Goal: Find specific fact: Find specific fact

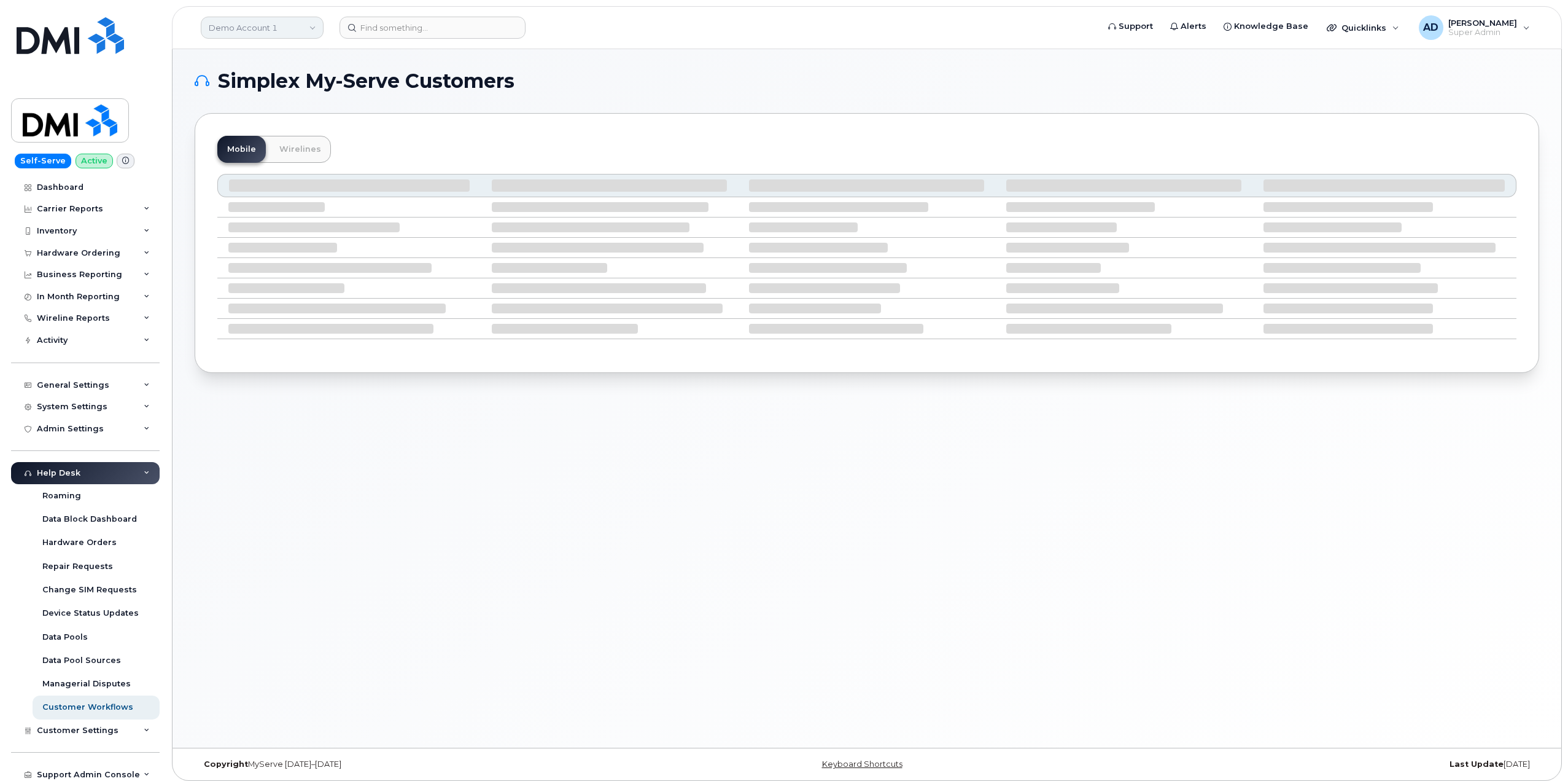
click at [263, 33] on link "Demo Account 1" at bounding box center [262, 27] width 123 height 22
type input "md"
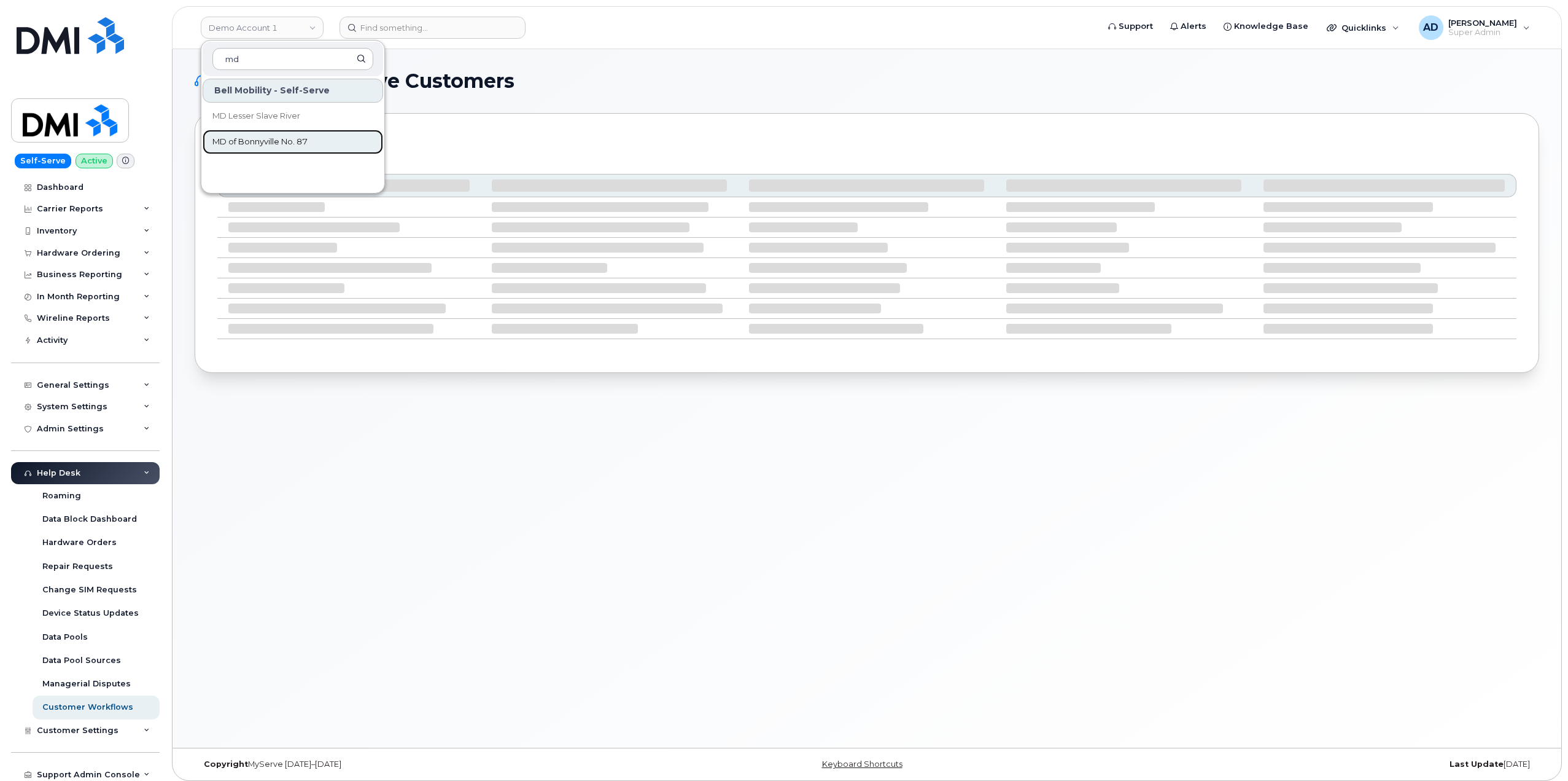
click at [253, 135] on link "MD of Bonnyville No. 87" at bounding box center [293, 142] width 180 height 24
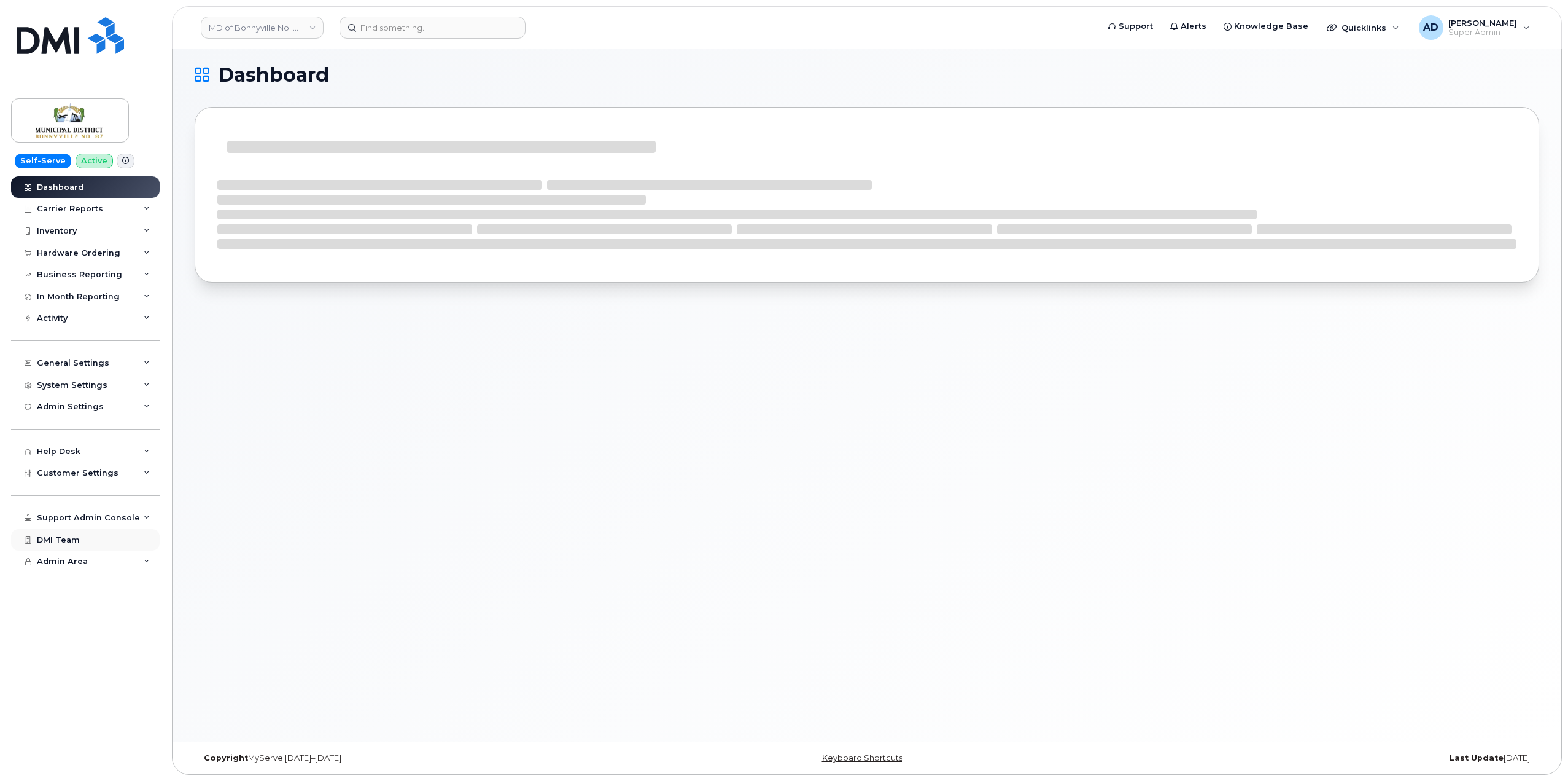
scroll to position [7, 0]
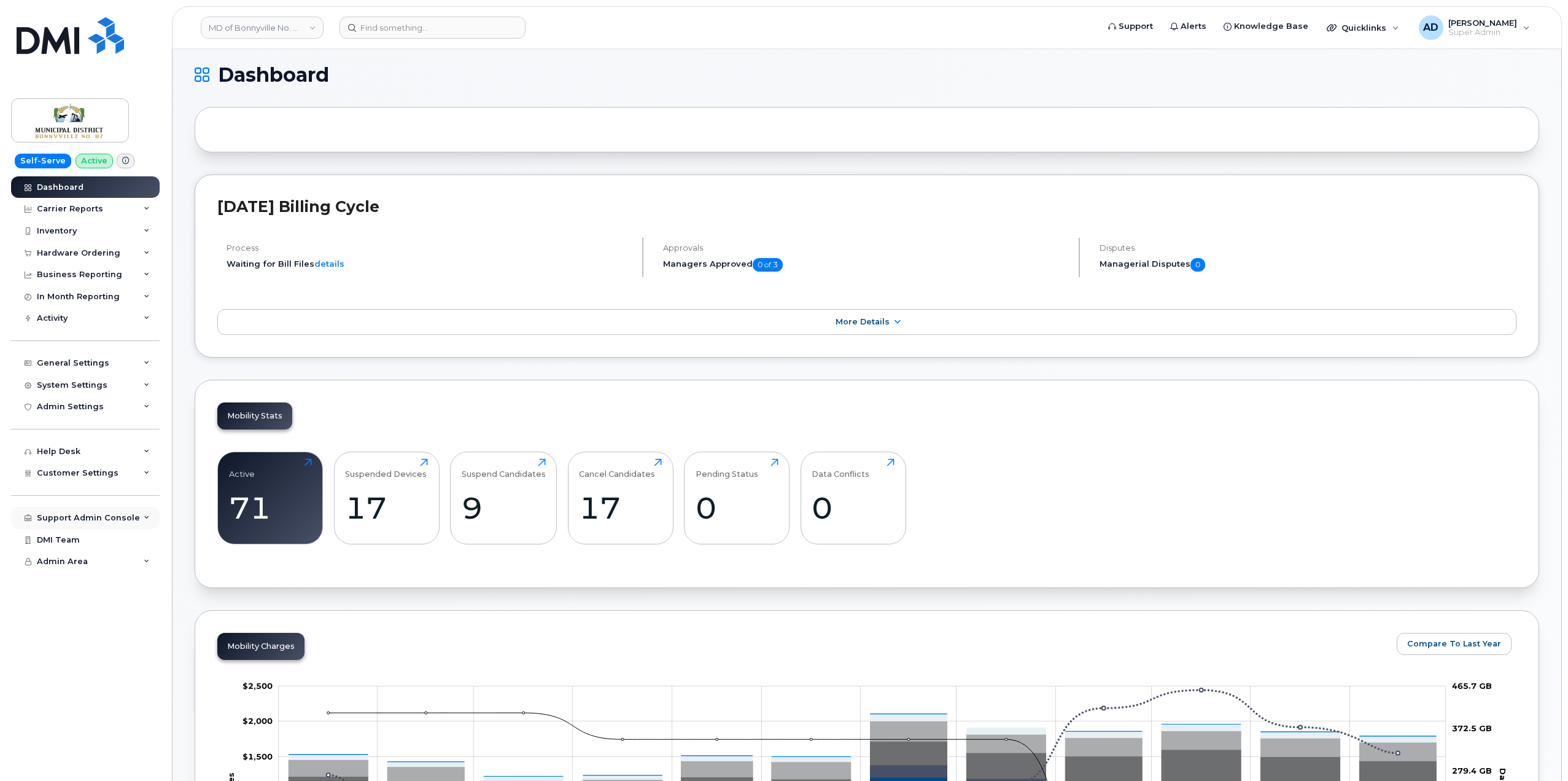
click at [110, 514] on div "Support Admin Console" at bounding box center [88, 518] width 104 height 10
click at [110, 514] on div "Support Admin Console" at bounding box center [88, 518] width 104 height 10
click at [102, 470] on span "Customer Settings" at bounding box center [77, 472] width 81 height 9
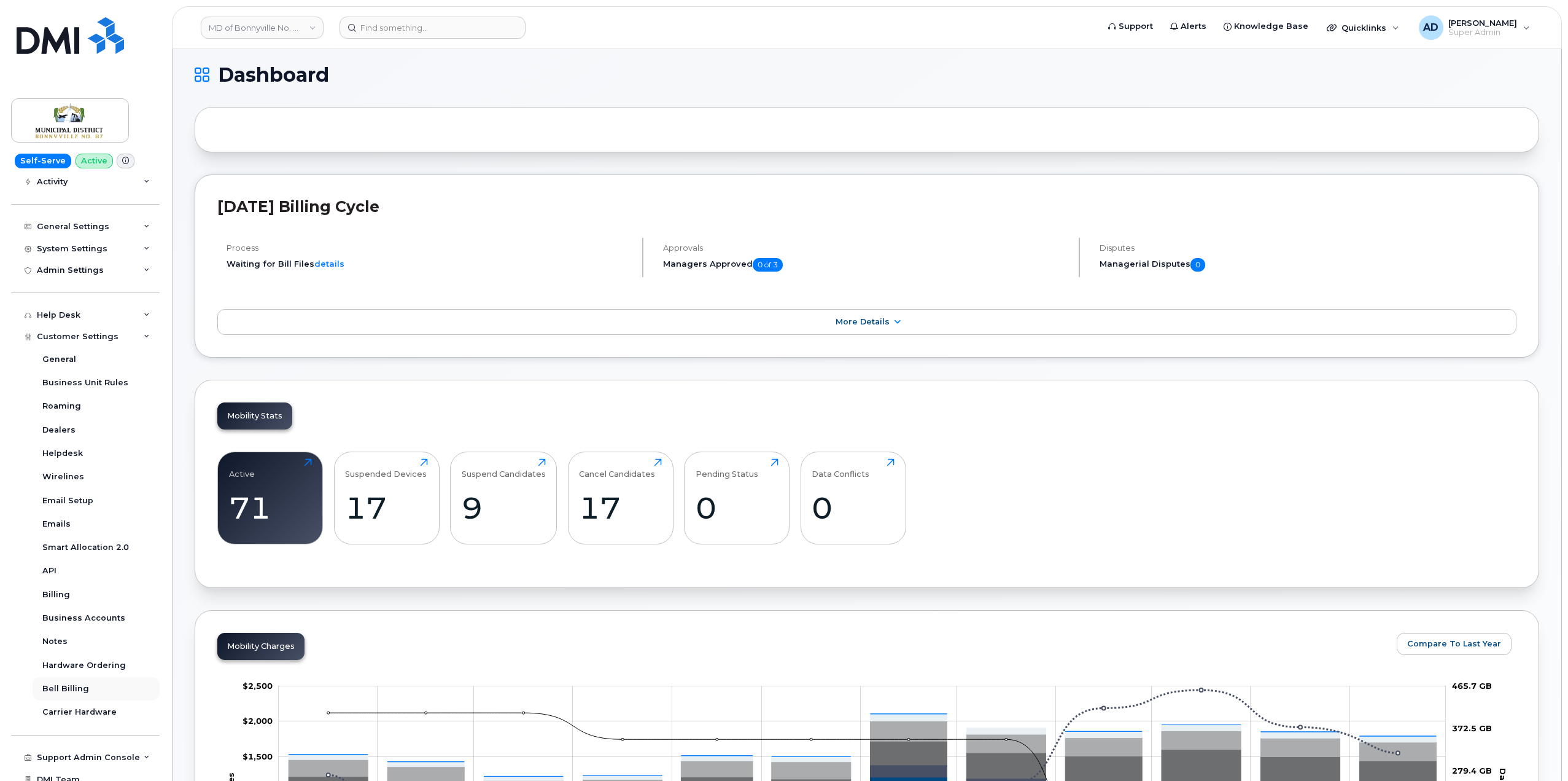
scroll to position [167, 0]
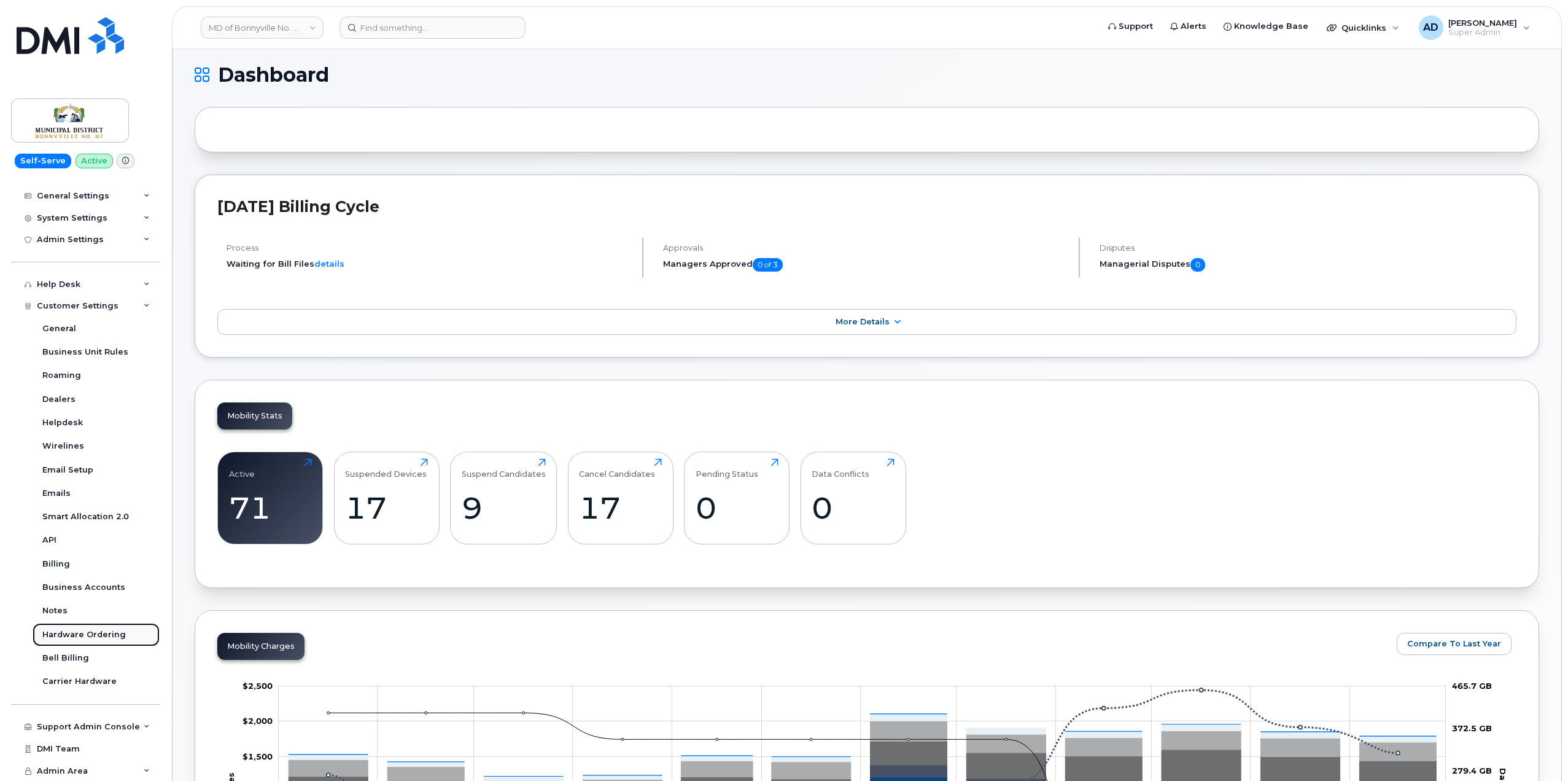
click at [90, 633] on div "Hardware Ordering" at bounding box center [84, 634] width 83 height 11
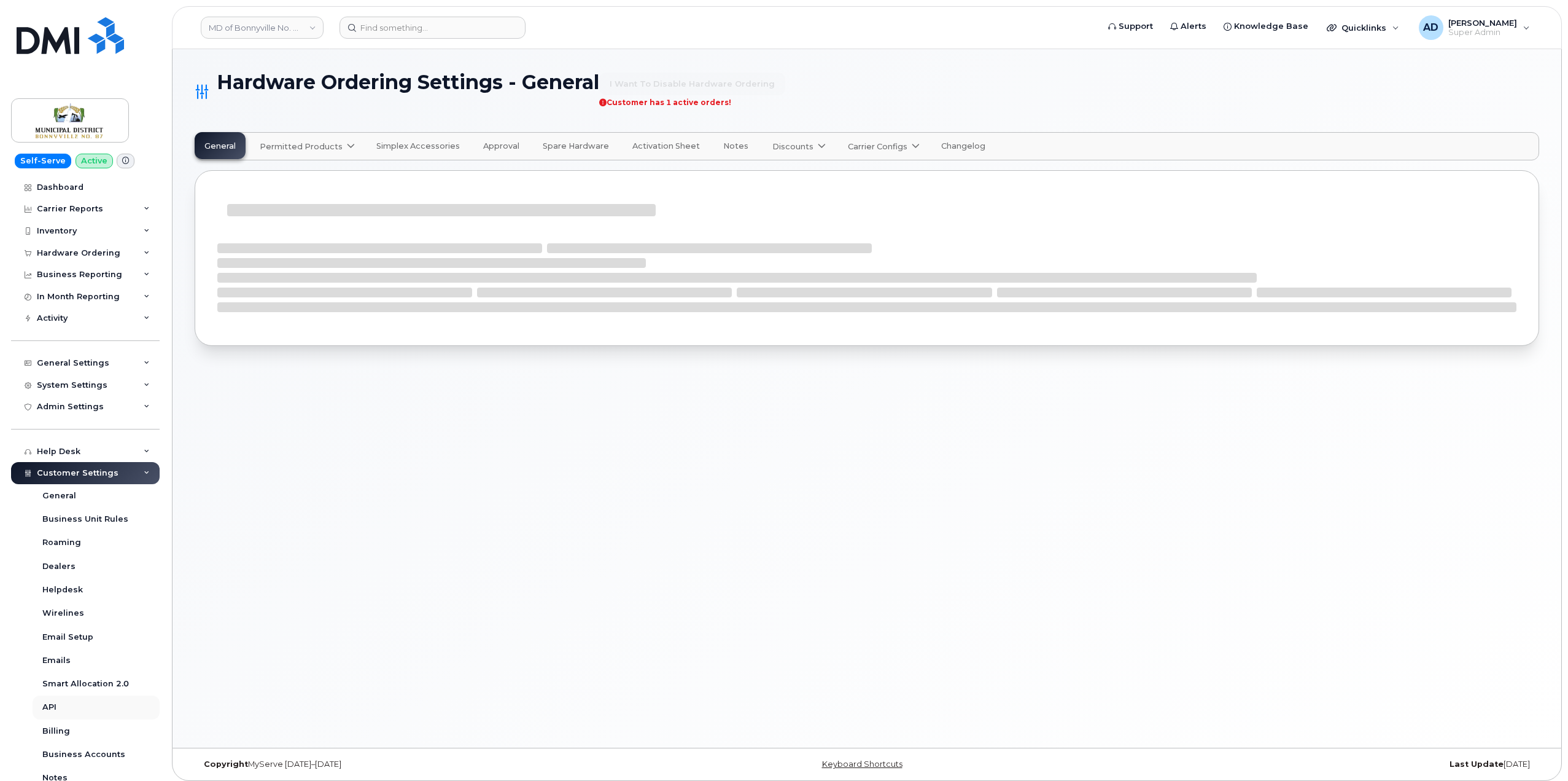
select select "admins"
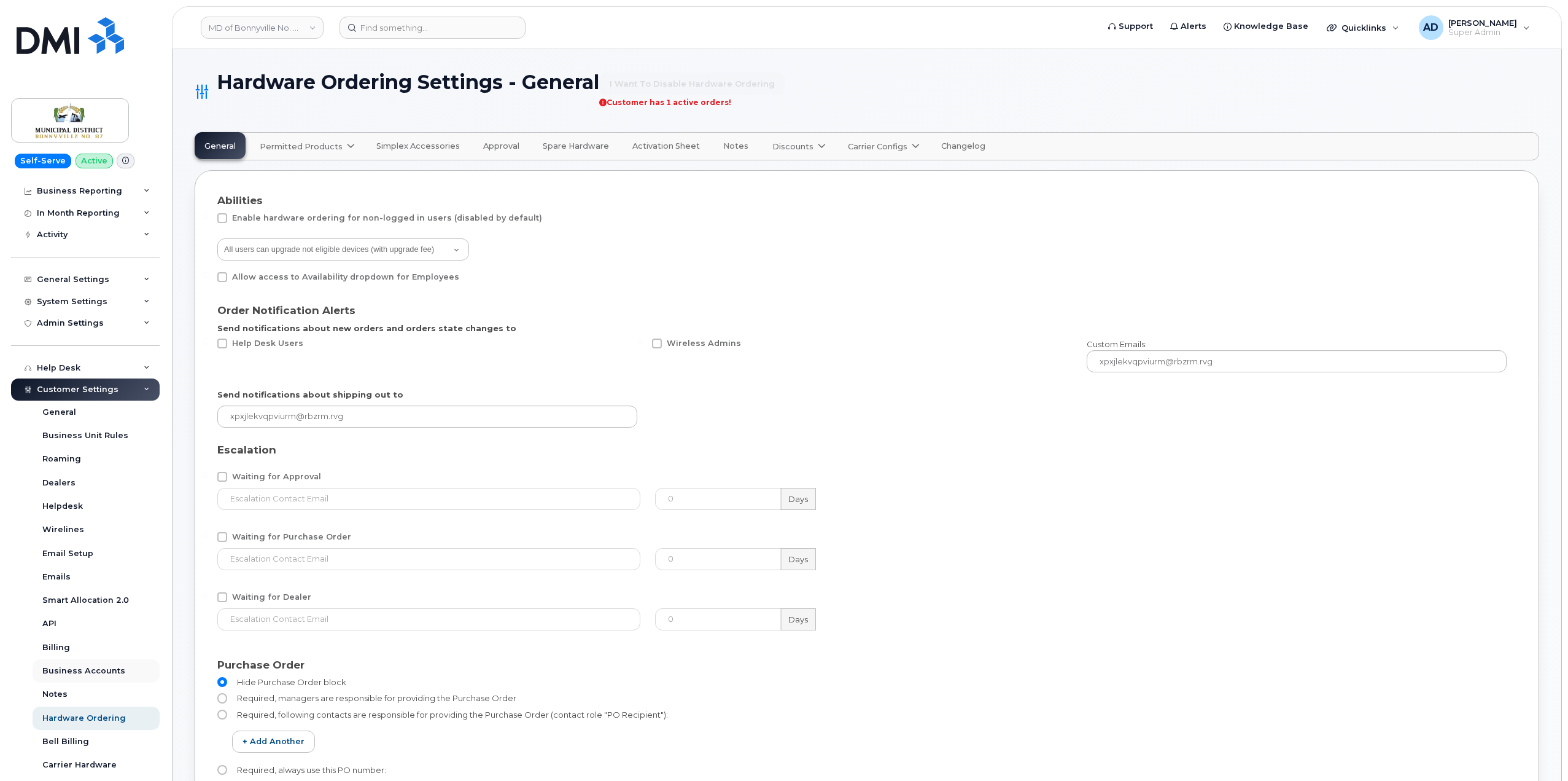
scroll to position [123, 0]
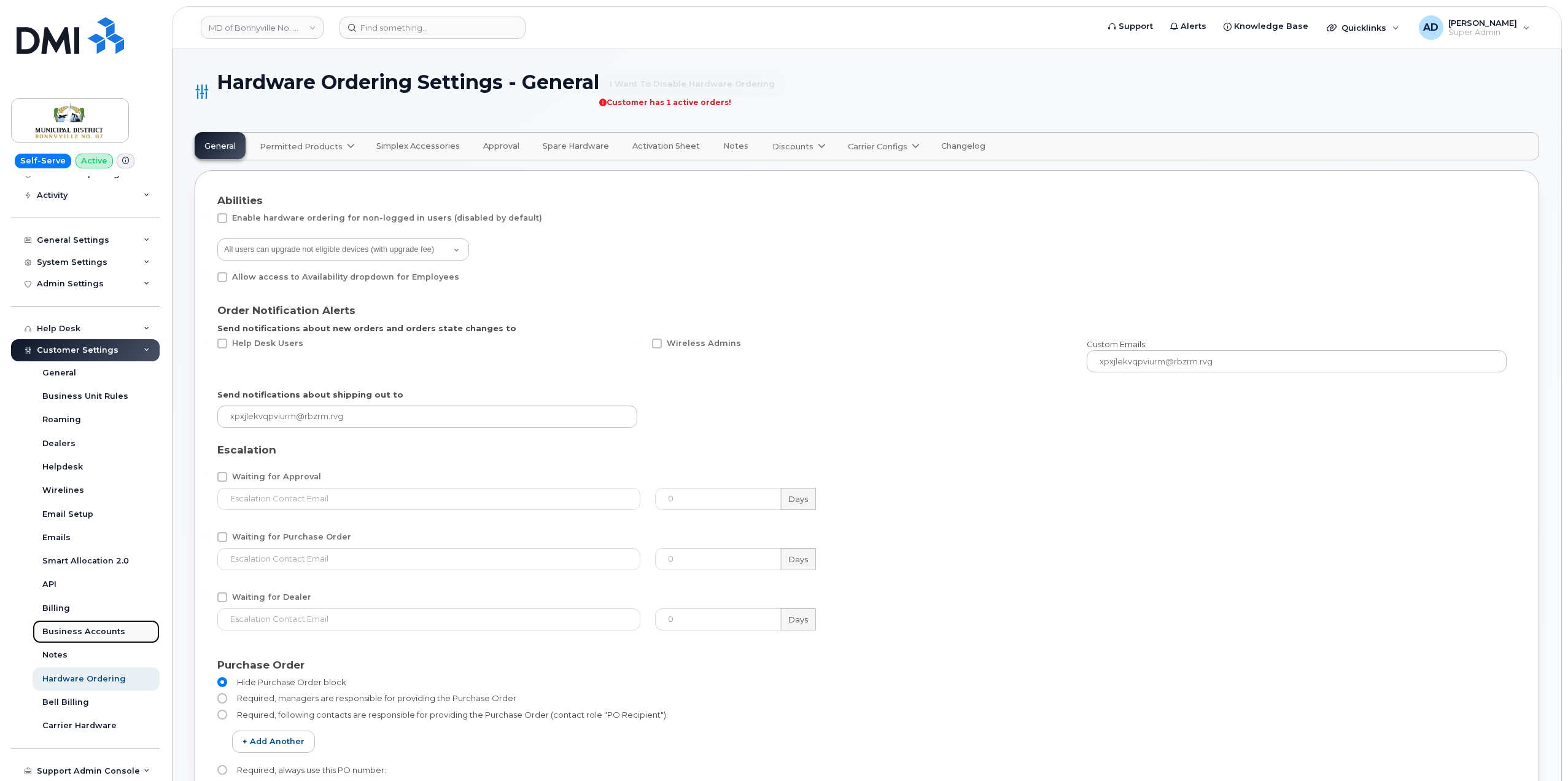
click at [74, 624] on link "Business Accounts" at bounding box center [96, 631] width 127 height 24
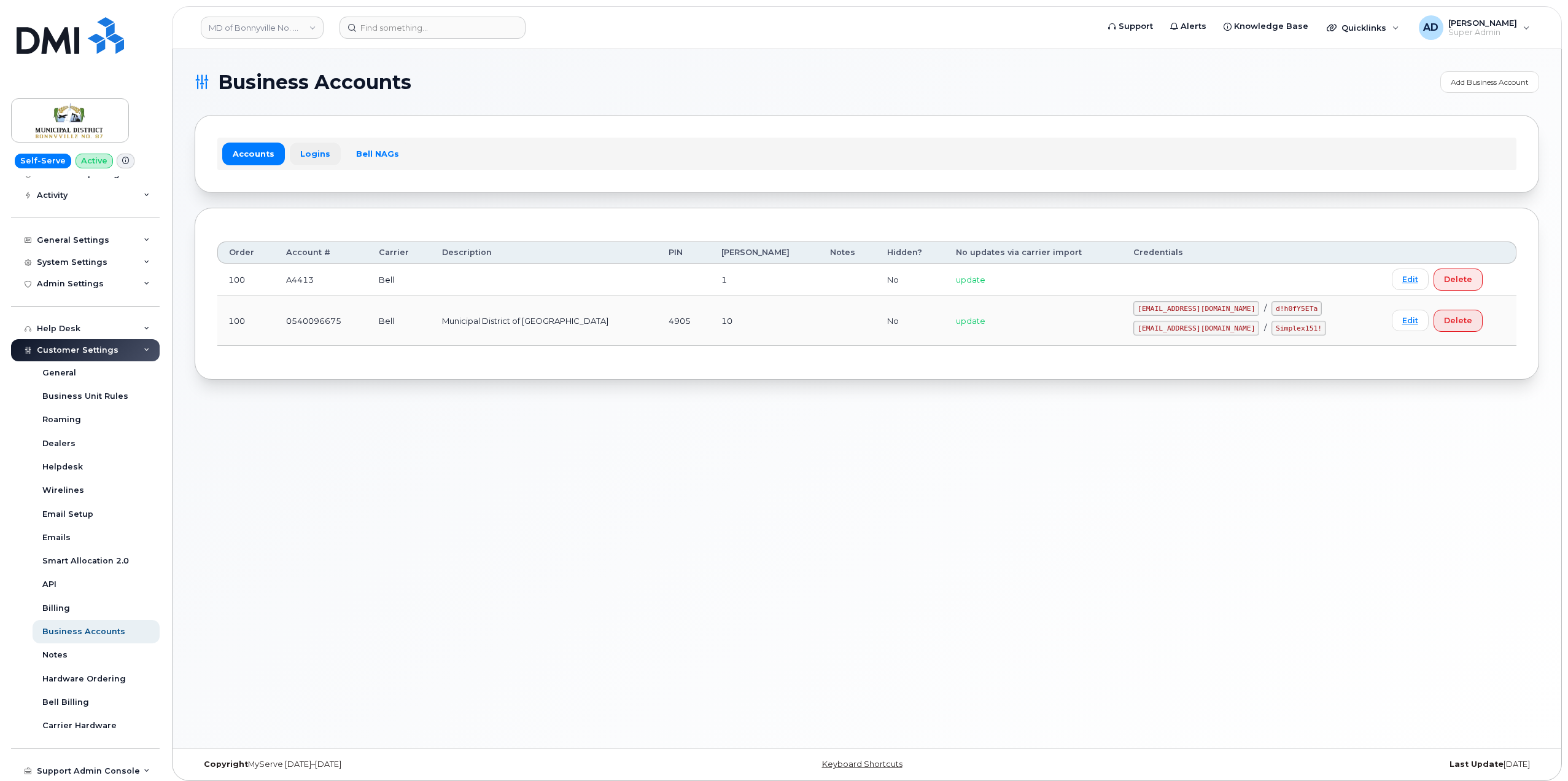
click at [302, 153] on link "Logins" at bounding box center [315, 153] width 51 height 22
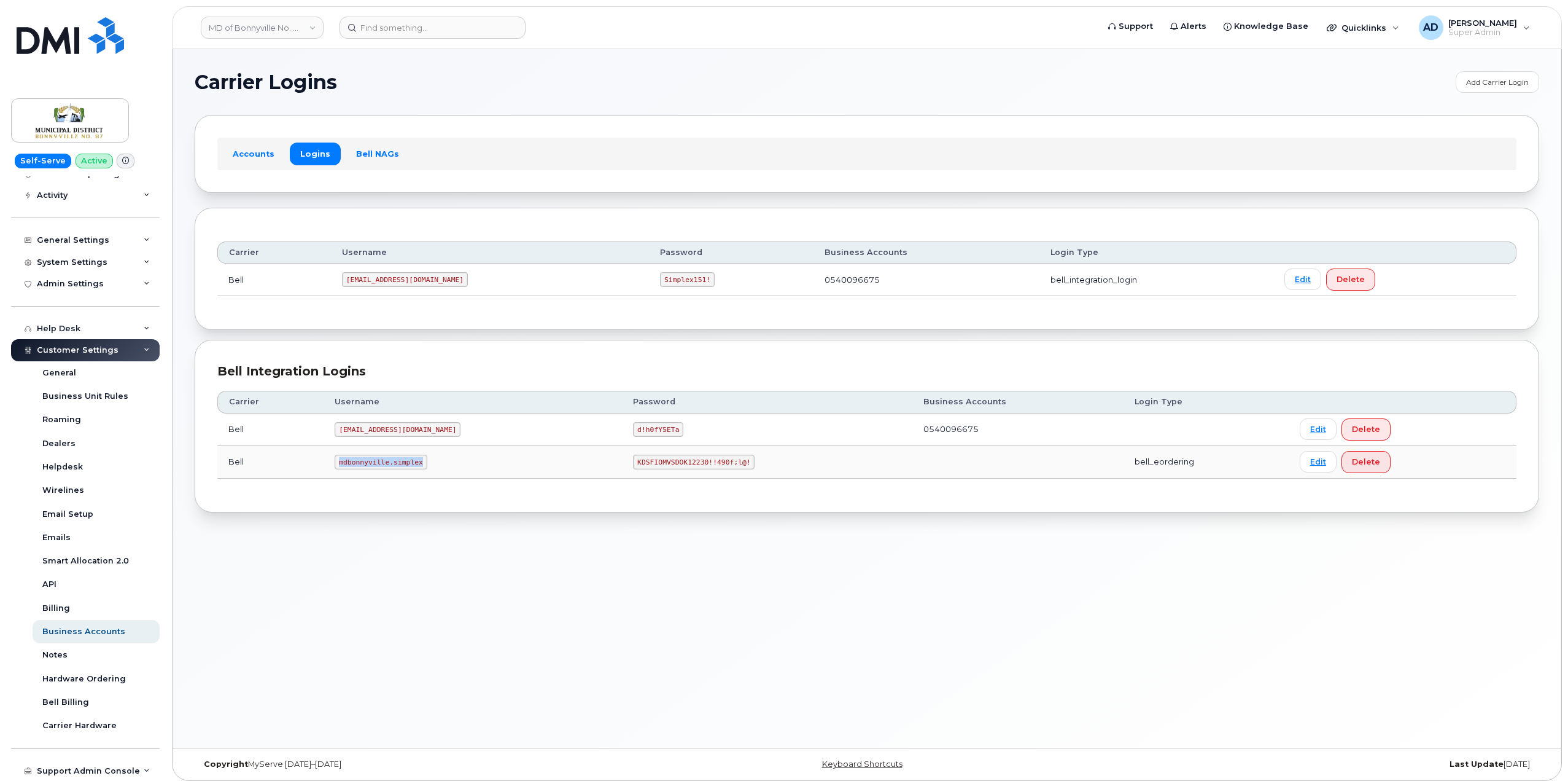
drag, startPoint x: 438, startPoint y: 462, endPoint x: 332, endPoint y: 462, distance: 106.0
click at [332, 462] on td "mdbonnyville.simplex" at bounding box center [473, 462] width 298 height 33
copy code "mdbonnyville.simplex"
click at [1074, 564] on div "Carrier Logins Add Carrier Login Accounts Logins Bell NAGs Carrier Username Pas…" at bounding box center [867, 398] width 1389 height 699
